Goal: Find specific page/section: Find specific page/section

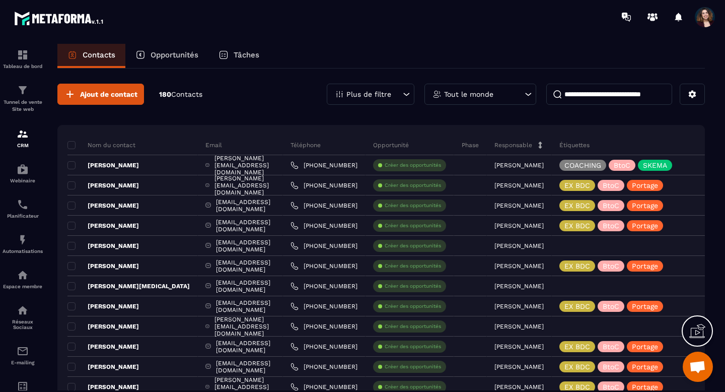
click at [406, 98] on icon at bounding box center [406, 94] width 10 height 10
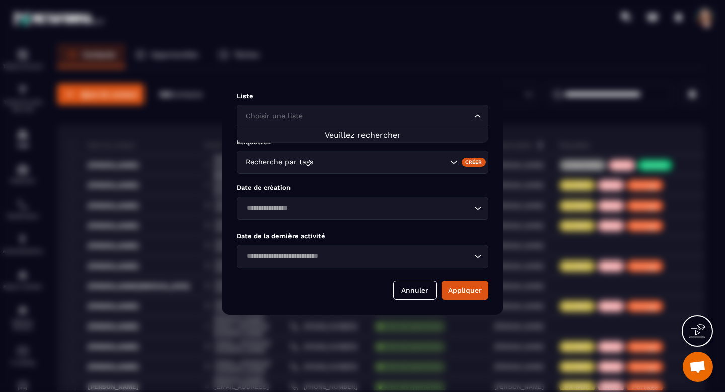
click at [477, 118] on icon "Search for option" at bounding box center [478, 116] width 10 height 10
click at [439, 115] on input "Search for option" at bounding box center [357, 116] width 229 height 11
click at [302, 137] on li "Veuillez rechercher" at bounding box center [362, 135] width 251 height 10
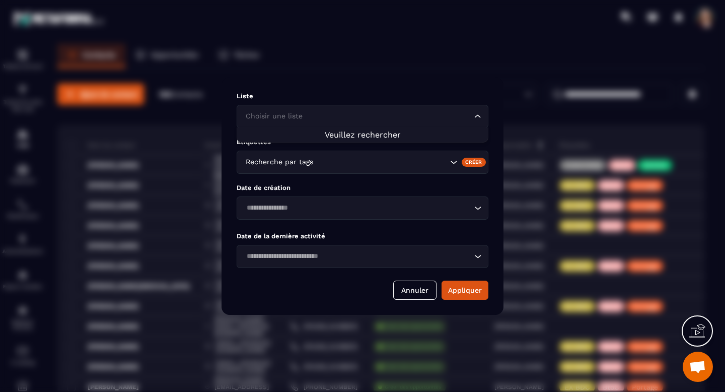
click at [302, 137] on li "Veuillez rechercher" at bounding box center [362, 135] width 251 height 10
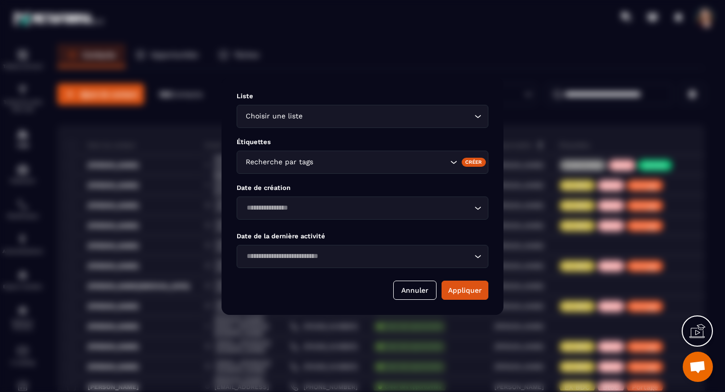
click at [306, 147] on div "Étiquettes Recherche par tags Créer" at bounding box center [363, 156] width 252 height 36
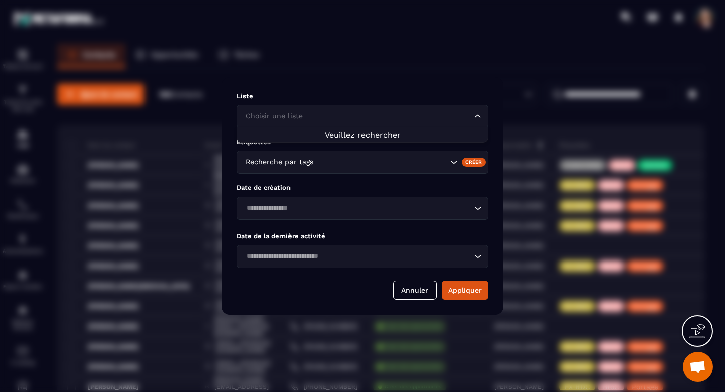
click at [301, 119] on div "Choisir une liste" at bounding box center [357, 116] width 231 height 11
click at [478, 117] on icon "Search for option" at bounding box center [478, 116] width 10 height 10
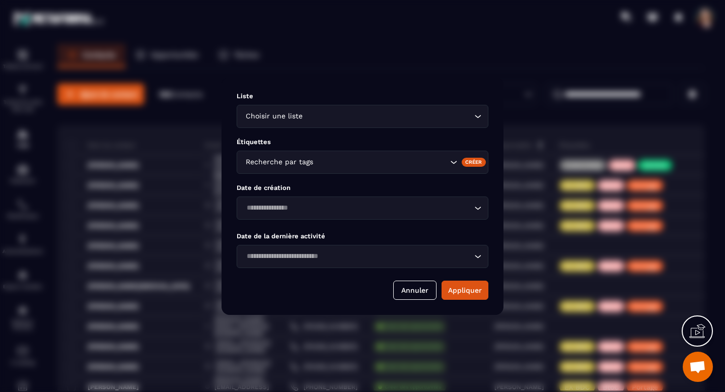
click at [407, 117] on input "Search for option" at bounding box center [388, 116] width 167 height 11
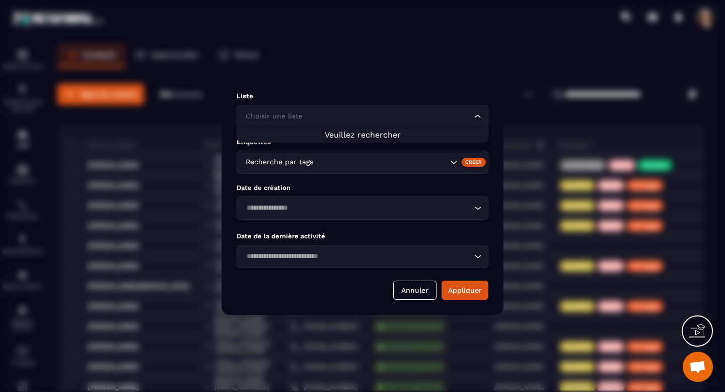
click at [381, 138] on span "Veuillez rechercher" at bounding box center [363, 135] width 76 height 10
click at [477, 114] on icon "Search for option" at bounding box center [478, 116] width 10 height 10
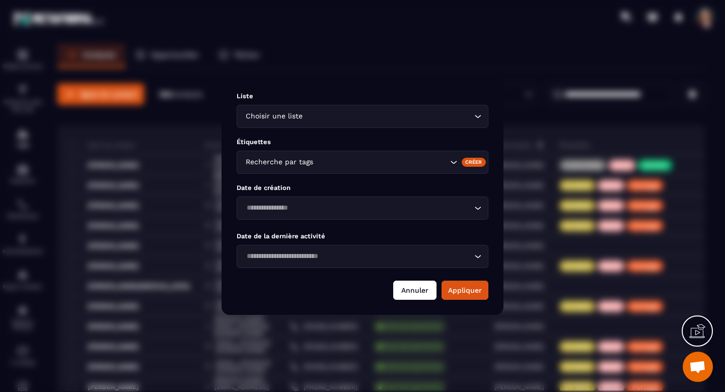
click at [423, 289] on button "Annuler" at bounding box center [414, 290] width 43 height 19
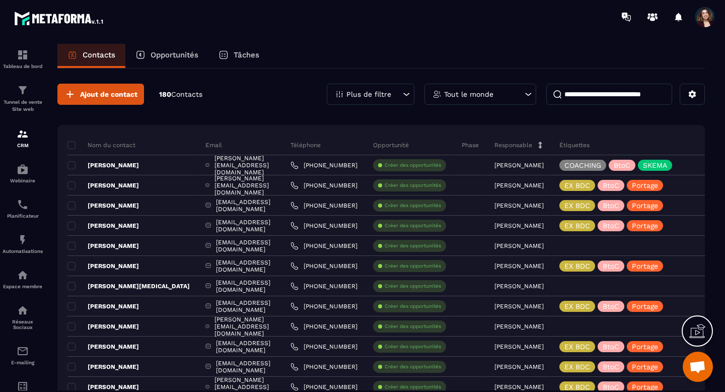
click at [701, 368] on span "Ouvrir le chat" at bounding box center [697, 368] width 17 height 14
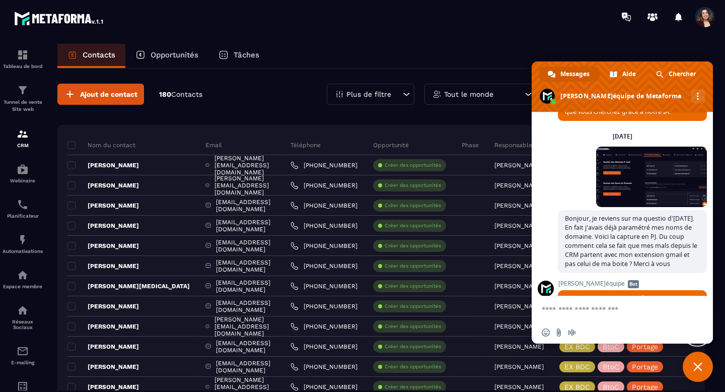
scroll to position [5578, 0]
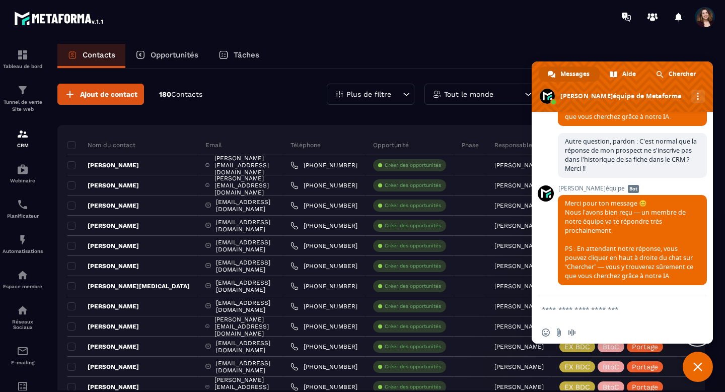
click at [696, 366] on span "Fermer le chat" at bounding box center [697, 366] width 9 height 9
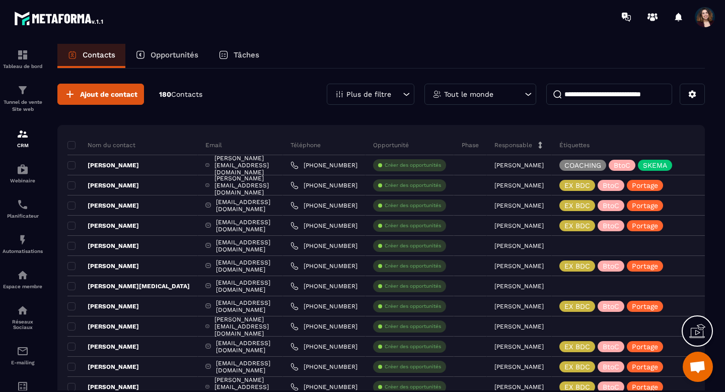
click at [397, 99] on div "Plus de filtre" at bounding box center [371, 94] width 88 height 21
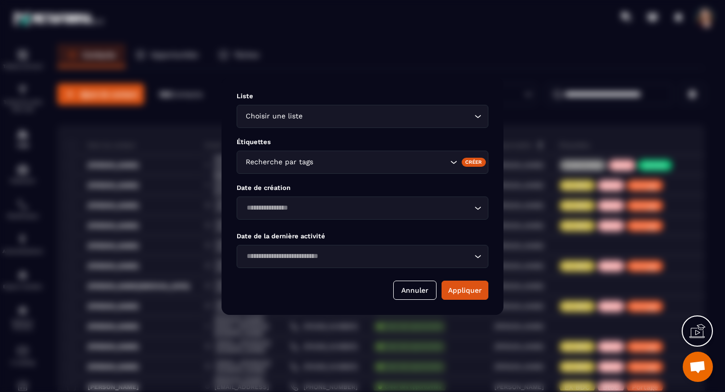
click at [405, 111] on input "Search for option" at bounding box center [388, 116] width 167 height 11
click at [411, 75] on div "Modal window" at bounding box center [362, 196] width 725 height 392
click at [472, 289] on button "Appliquer" at bounding box center [465, 290] width 47 height 19
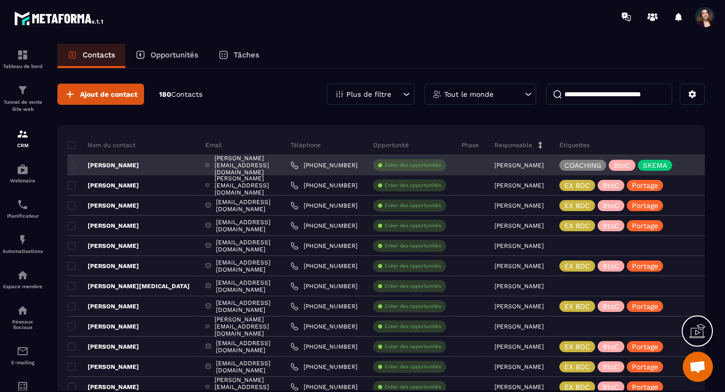
click at [544, 165] on p "[PERSON_NAME]" at bounding box center [519, 165] width 49 height 7
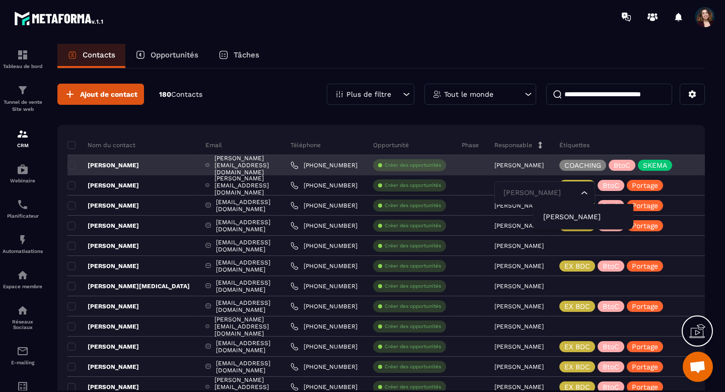
click at [544, 165] on p "[PERSON_NAME]" at bounding box center [519, 165] width 49 height 7
click at [137, 163] on p "[PERSON_NAME]" at bounding box center [103, 165] width 72 height 8
